Goal: Information Seeking & Learning: Check status

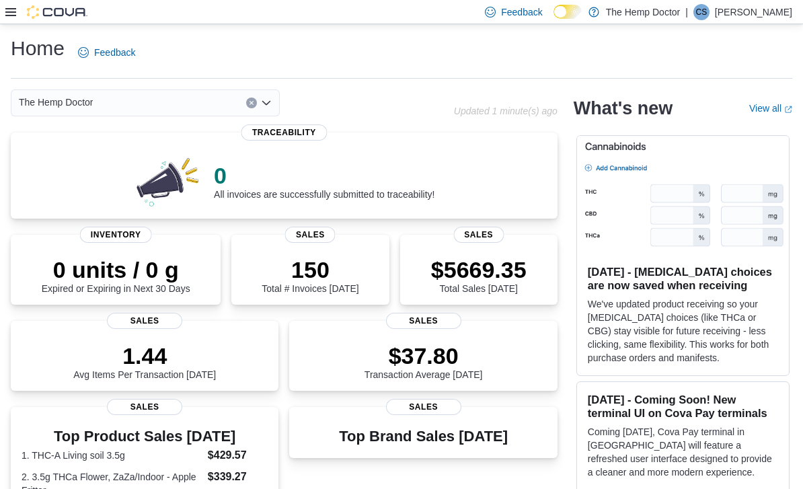
click at [271, 102] on icon "Open list of options" at bounding box center [266, 102] width 11 height 11
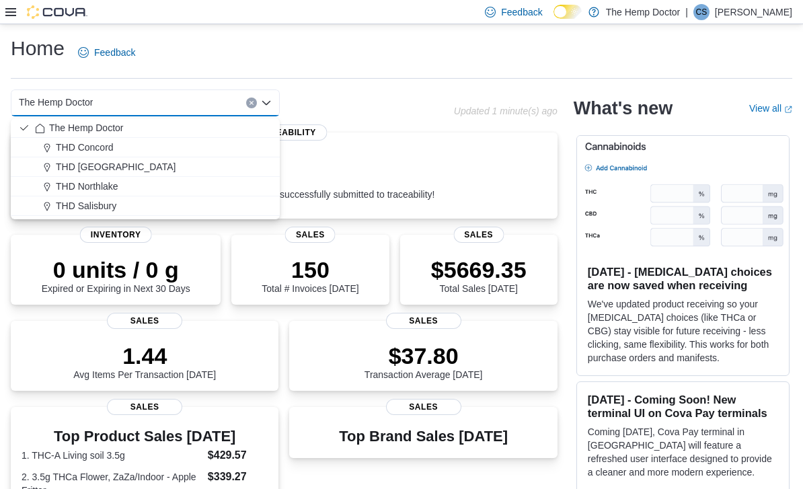
click at [160, 149] on div "THD Concord" at bounding box center [153, 146] width 237 height 13
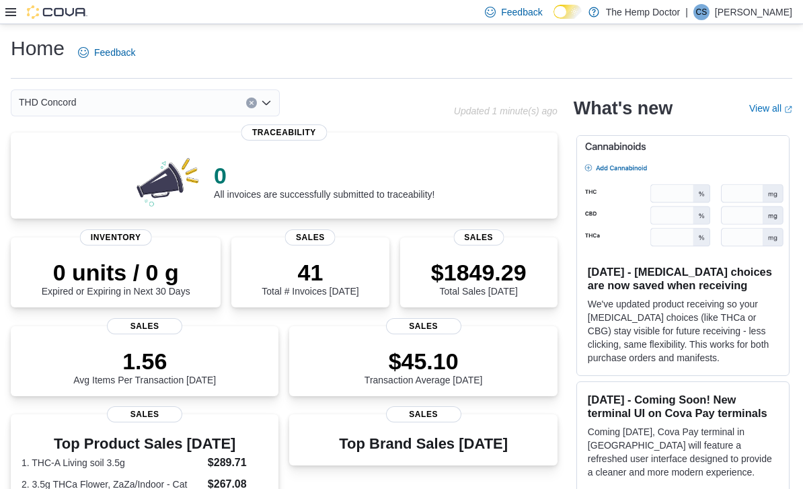
click at [392, 112] on div "THD Concord Combo box. Selected. THD [GEOGRAPHIC_DATA]. Press Backspace to dele…" at bounding box center [232, 102] width 443 height 27
click at [270, 106] on icon "Open list of options" at bounding box center [266, 102] width 11 height 11
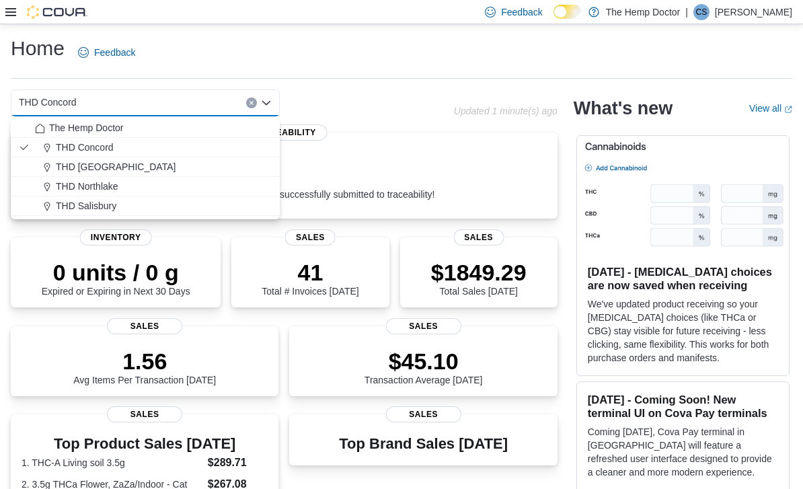
click at [165, 166] on div "THD [GEOGRAPHIC_DATA]" at bounding box center [153, 166] width 237 height 13
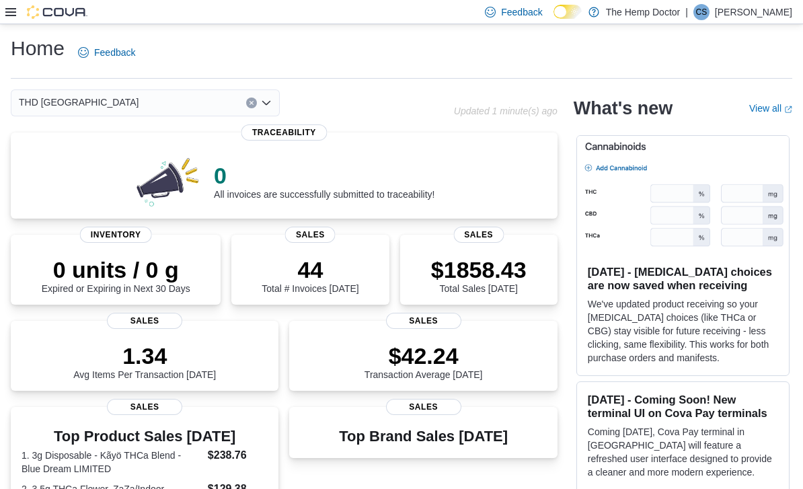
click at [330, 116] on div "THD Mooresville Combo box. Selected. THD Mooresville. Press Backspace to delete…" at bounding box center [232, 102] width 443 height 27
click at [276, 106] on div "THD [GEOGRAPHIC_DATA]" at bounding box center [145, 102] width 269 height 27
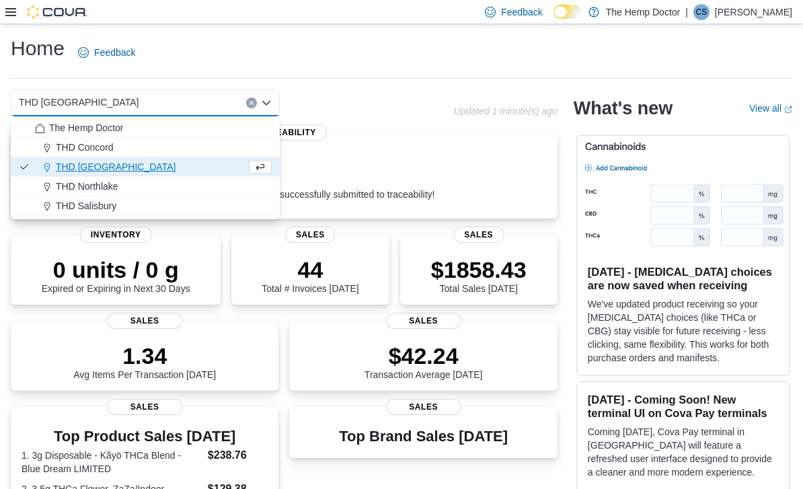
click at [185, 150] on div "THD Concord" at bounding box center [153, 146] width 237 height 13
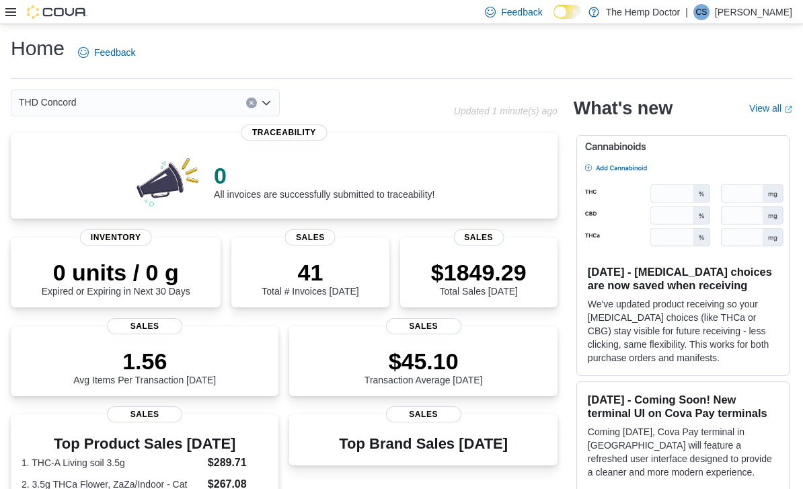
click at [382, 107] on div "THD Concord Combo box. Selected. THD [GEOGRAPHIC_DATA]. Press Backspace to dele…" at bounding box center [232, 102] width 443 height 27
click at [275, 105] on div "THD Concord" at bounding box center [145, 102] width 269 height 27
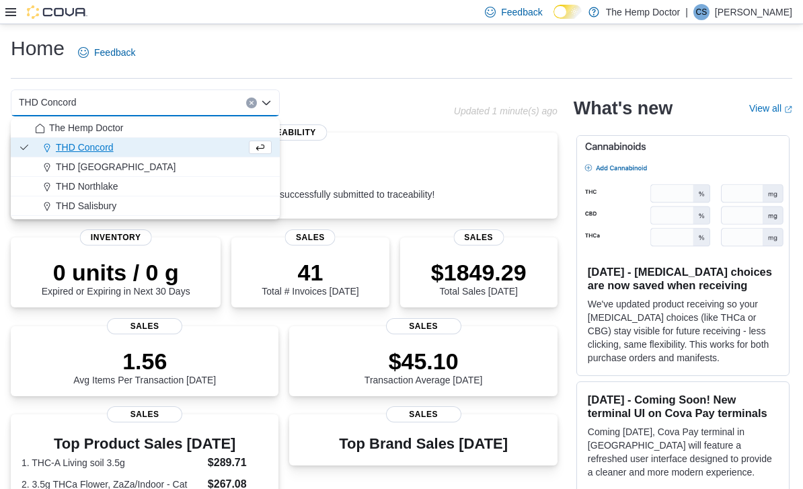
click at [159, 187] on div "THD Northlake" at bounding box center [153, 185] width 237 height 13
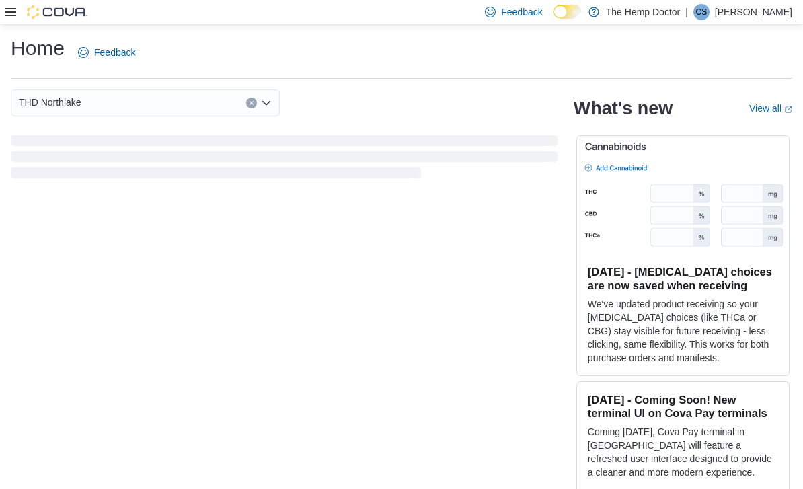
click at [437, 110] on div "THD Northlake Combo box. Selected. THD Northlake. Press Backspace to delete THD…" at bounding box center [284, 102] width 546 height 27
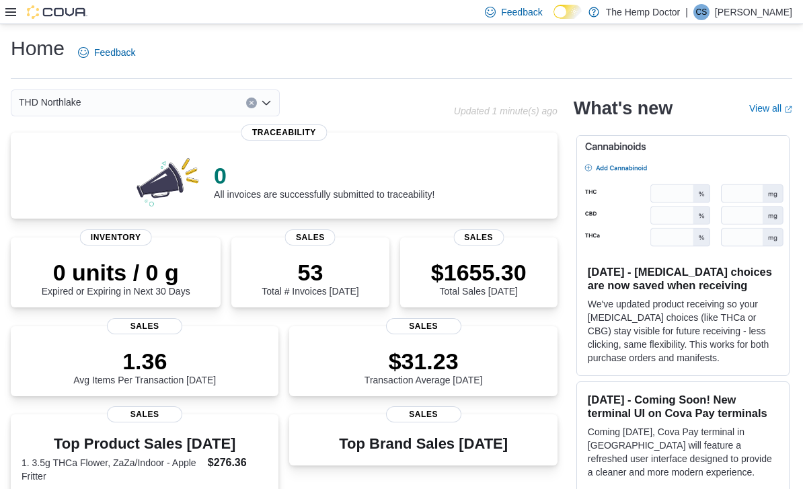
click at [272, 100] on div "THD Northlake" at bounding box center [145, 102] width 269 height 27
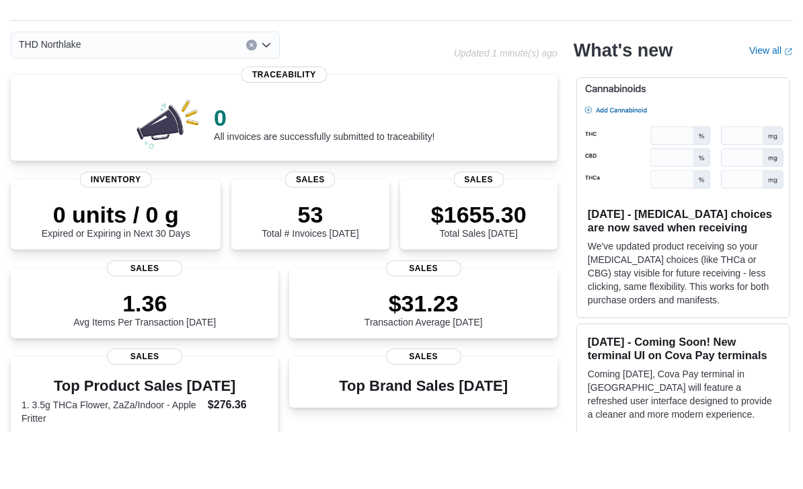
click at [271, 97] on icon "Open list of options" at bounding box center [266, 102] width 11 height 11
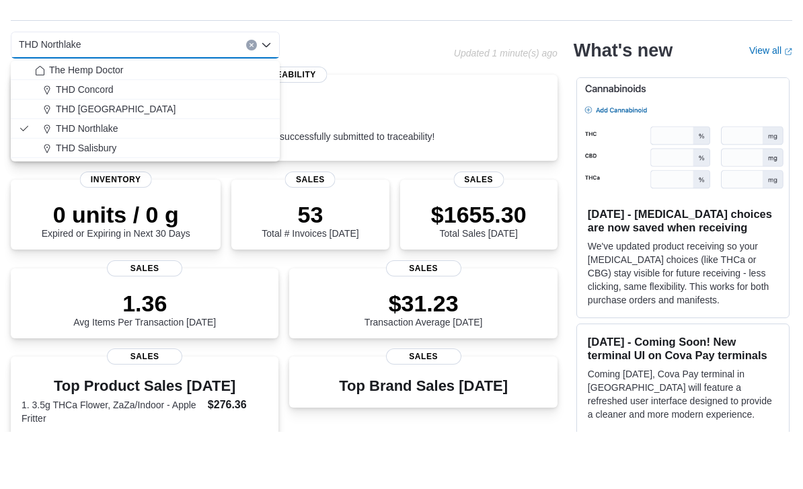
click at [130, 199] on div "THD Salisbury" at bounding box center [153, 205] width 237 height 13
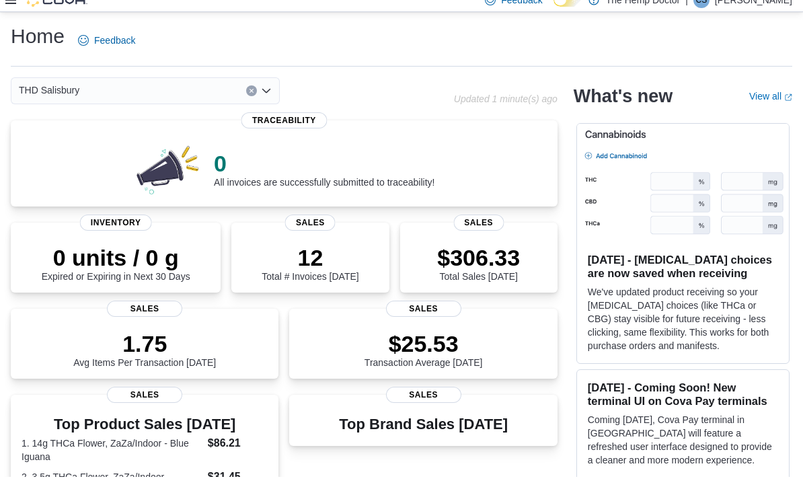
click at [421, 89] on div "THD Salisbury Combo box. Selected. THD Salisbury. Press Backspace to delete THD…" at bounding box center [232, 102] width 443 height 27
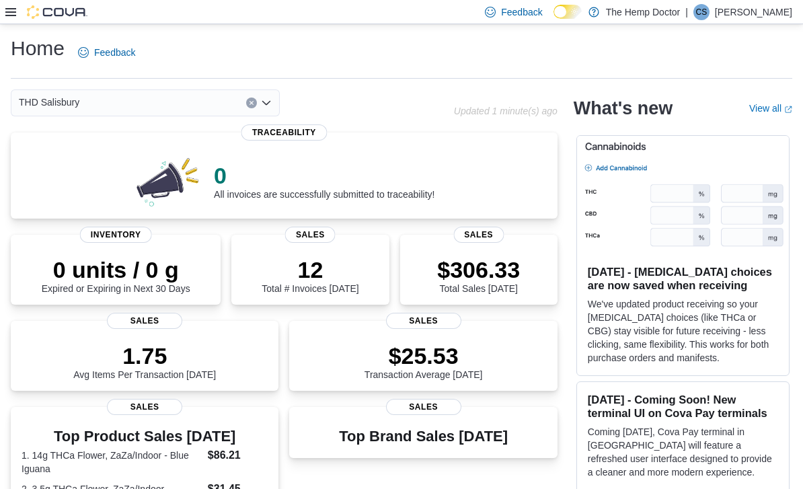
click at [477, 271] on p "$306.33" at bounding box center [478, 269] width 83 height 27
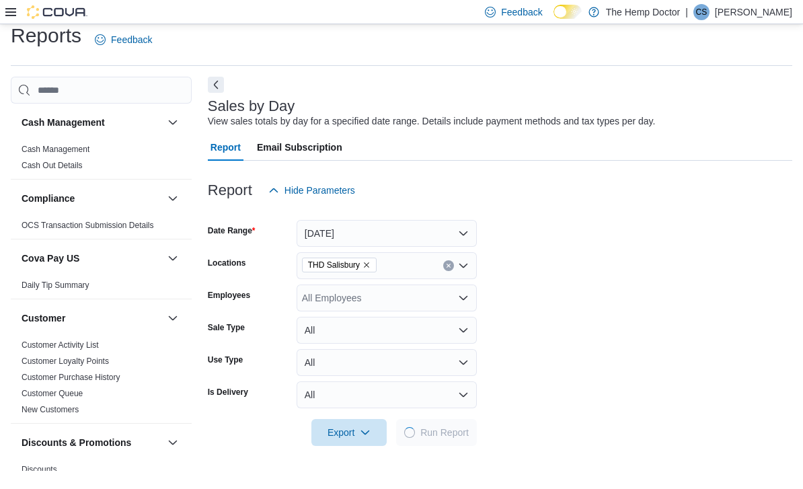
scroll to position [30, 0]
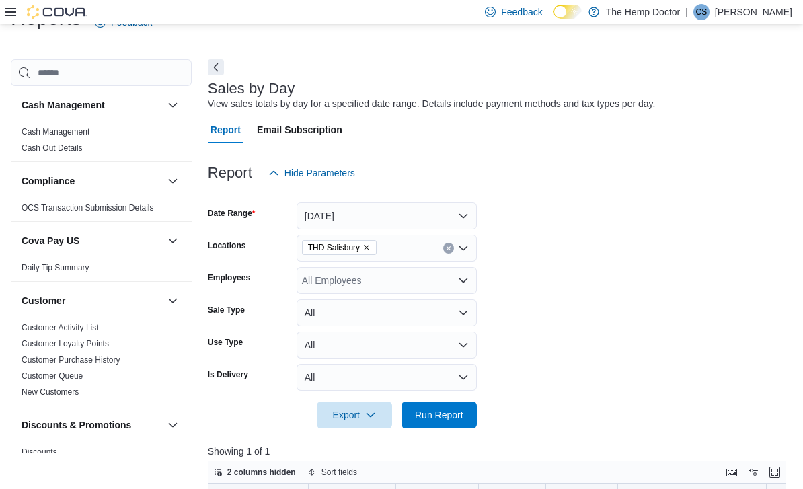
click at [464, 216] on button "Today" at bounding box center [386, 215] width 180 height 27
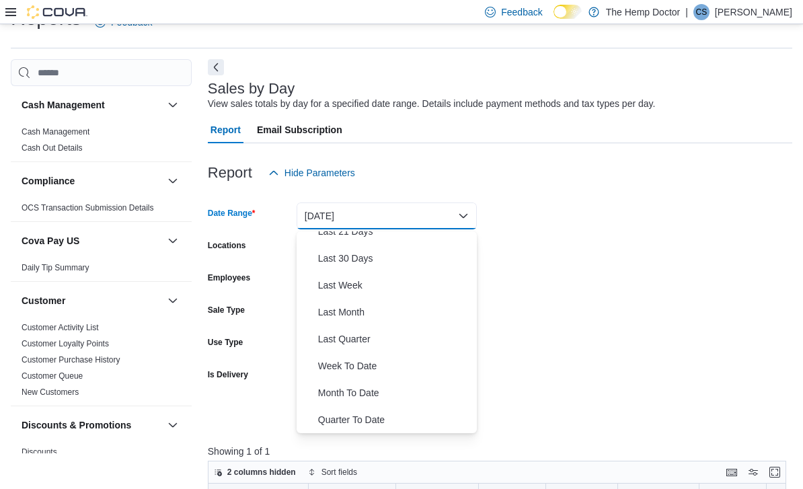
scroll to position [175, 0]
click at [382, 393] on span "Month To Date" at bounding box center [394, 392] width 153 height 16
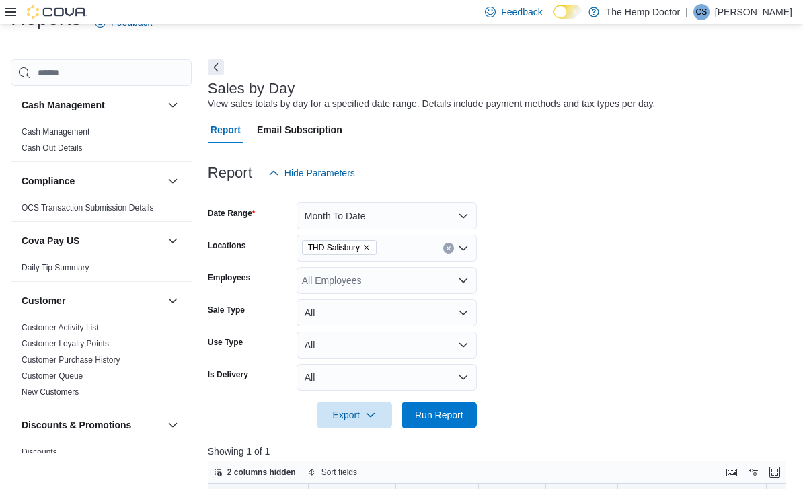
click at [474, 249] on div "THD Salisbury" at bounding box center [386, 248] width 180 height 27
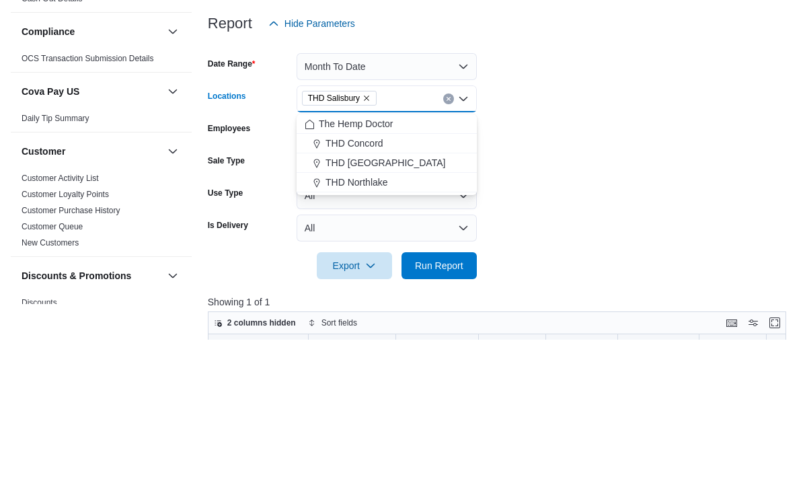
click at [401, 266] on div "The Hemp Doctor" at bounding box center [386, 272] width 164 height 13
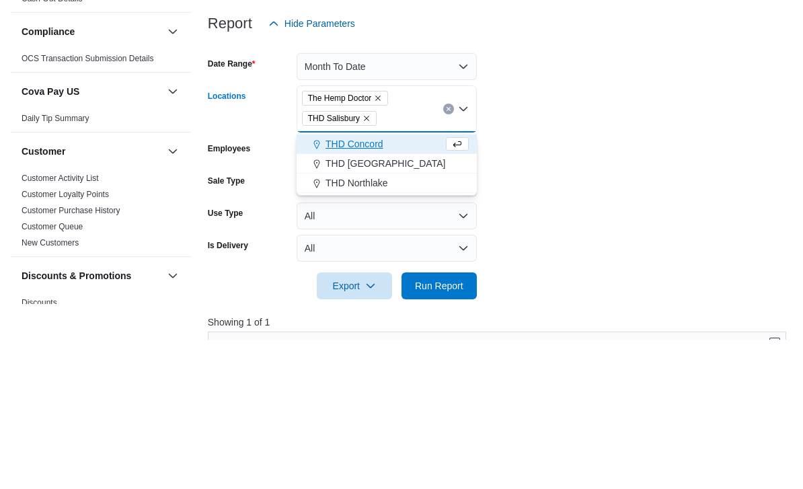
click at [369, 266] on icon "Remove THD Salisbury from selection in this group" at bounding box center [366, 268] width 5 height 5
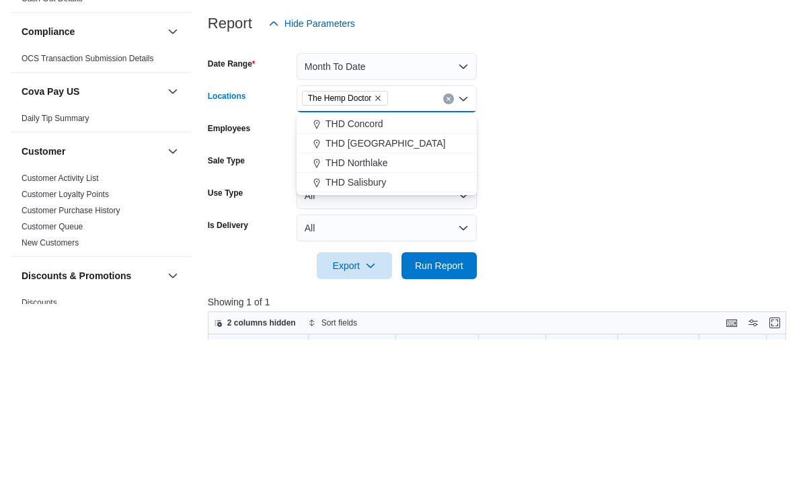
click at [572, 186] on form "Date Range Month To Date Locations The Hemp Doctor Combo box. Selected. The Hem…" at bounding box center [500, 307] width 584 height 242
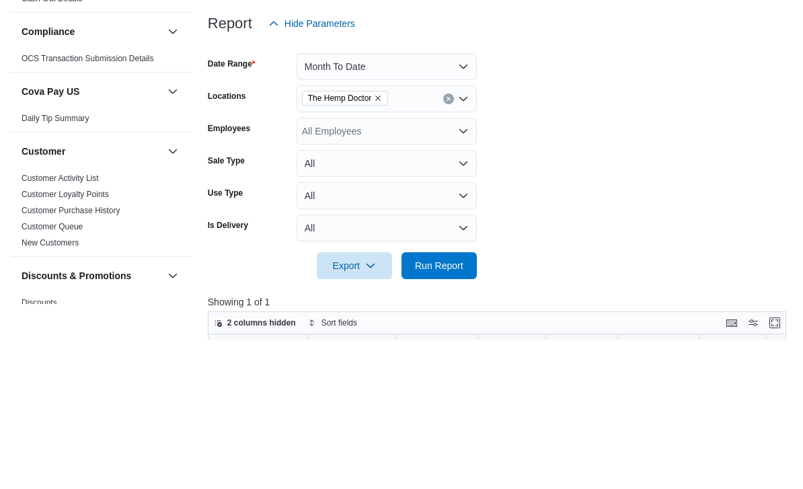
scroll to position [179, 0]
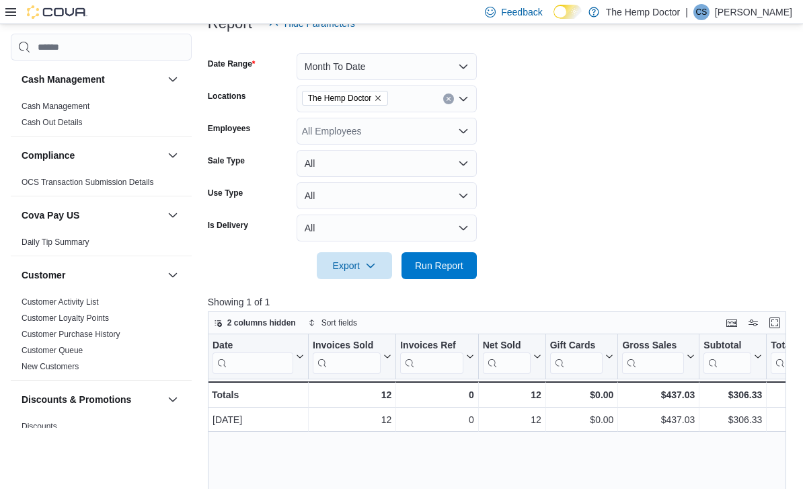
click at [457, 260] on span "Run Report" at bounding box center [438, 265] width 59 height 27
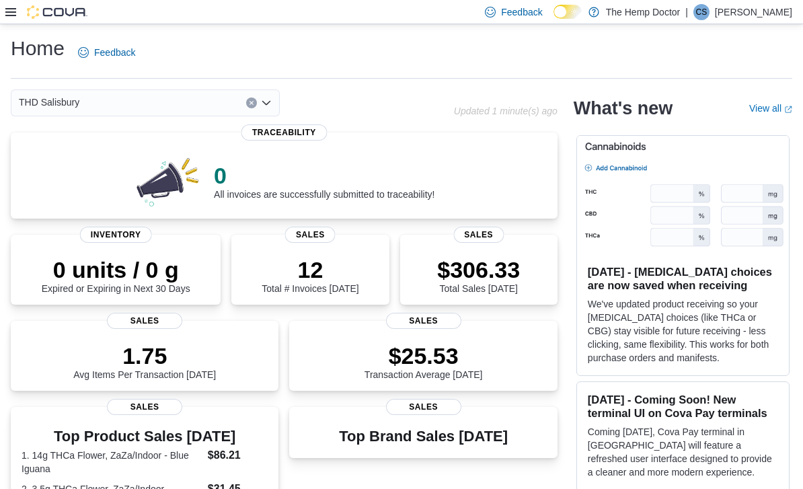
click at [278, 103] on div "THD Salisbury" at bounding box center [145, 102] width 269 height 27
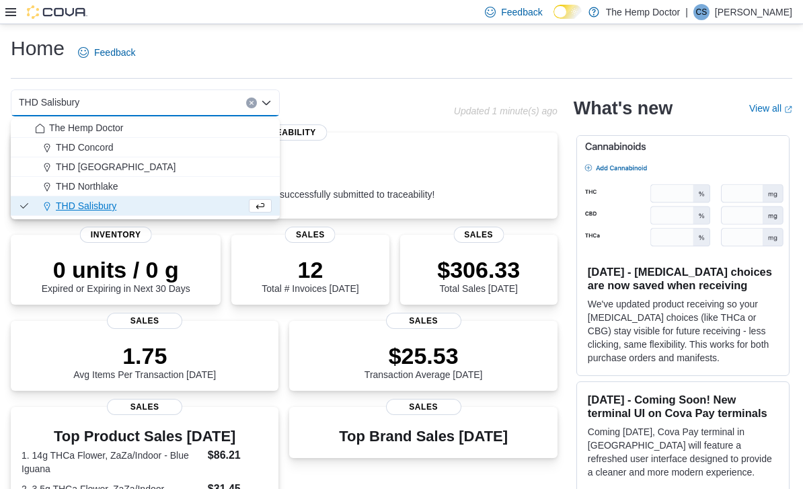
click at [148, 124] on div "The Hemp Doctor" at bounding box center [153, 127] width 237 height 13
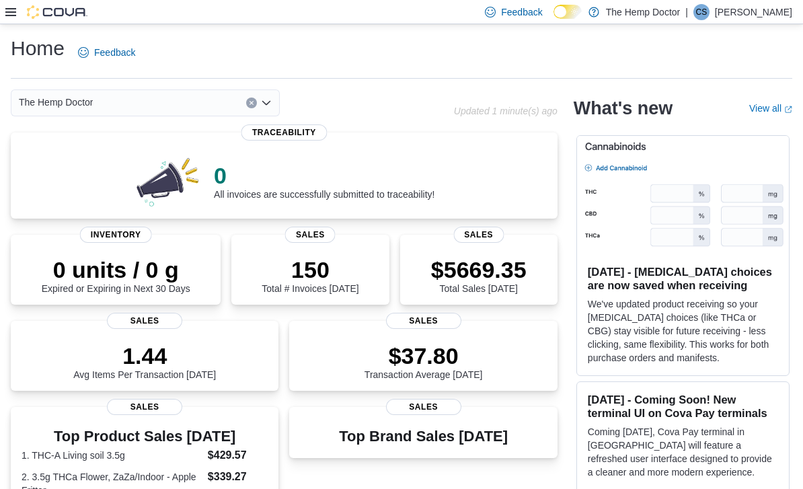
click at [442, 108] on div "The Hemp Doctor Combo box. Selected. The Hemp Doctor. Press Backspace to delete…" at bounding box center [232, 102] width 443 height 27
